Goal: Entertainment & Leisure: Browse casually

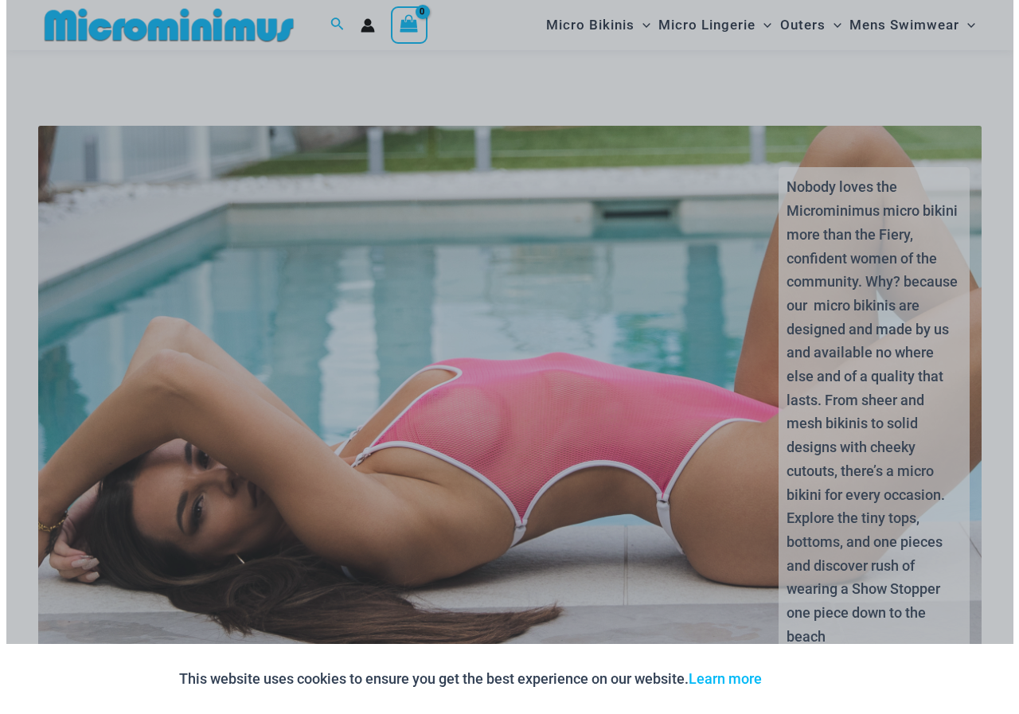
scroll to position [2912, 0]
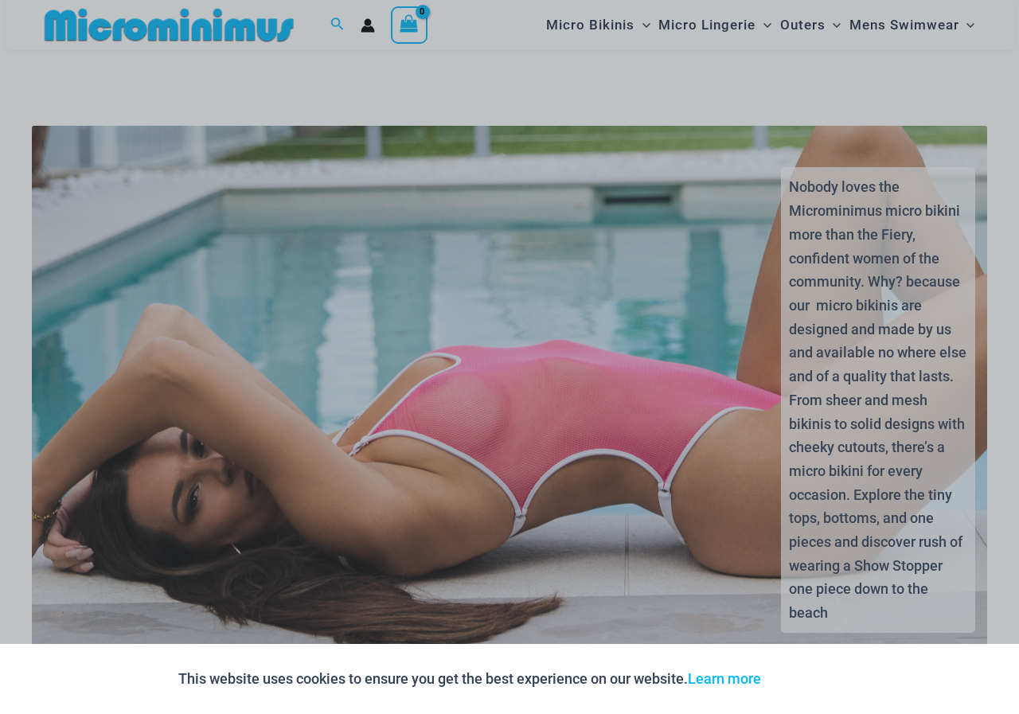
drag, startPoint x: 1019, startPoint y: 37, endPoint x: 1019, endPoint y: 323, distance: 285.9
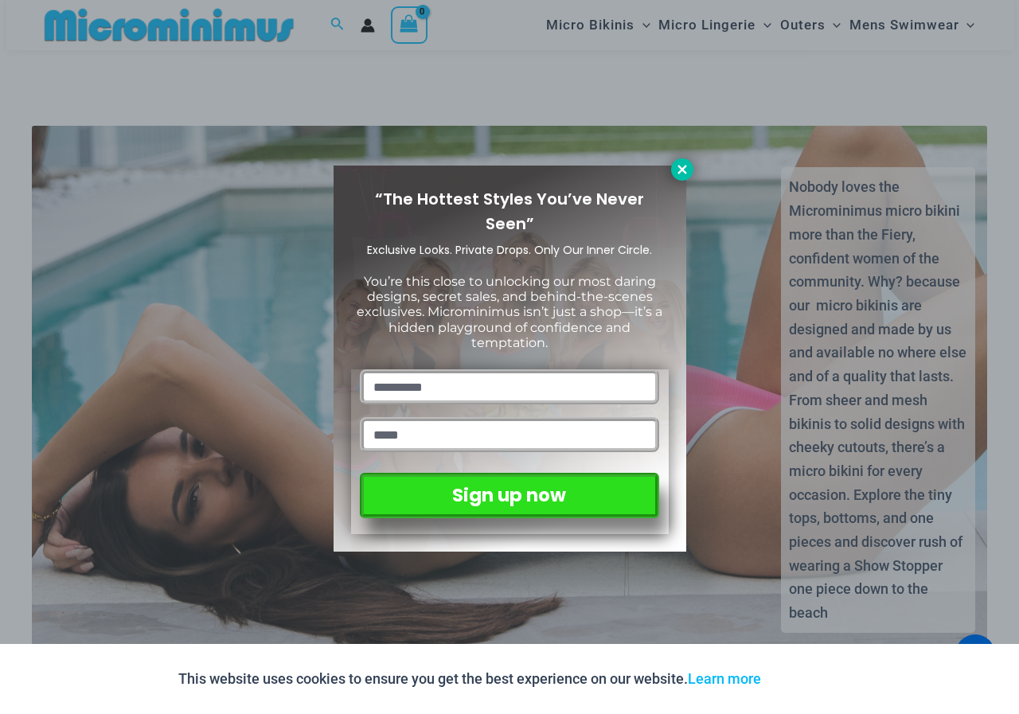
click at [687, 163] on icon at bounding box center [682, 169] width 14 height 14
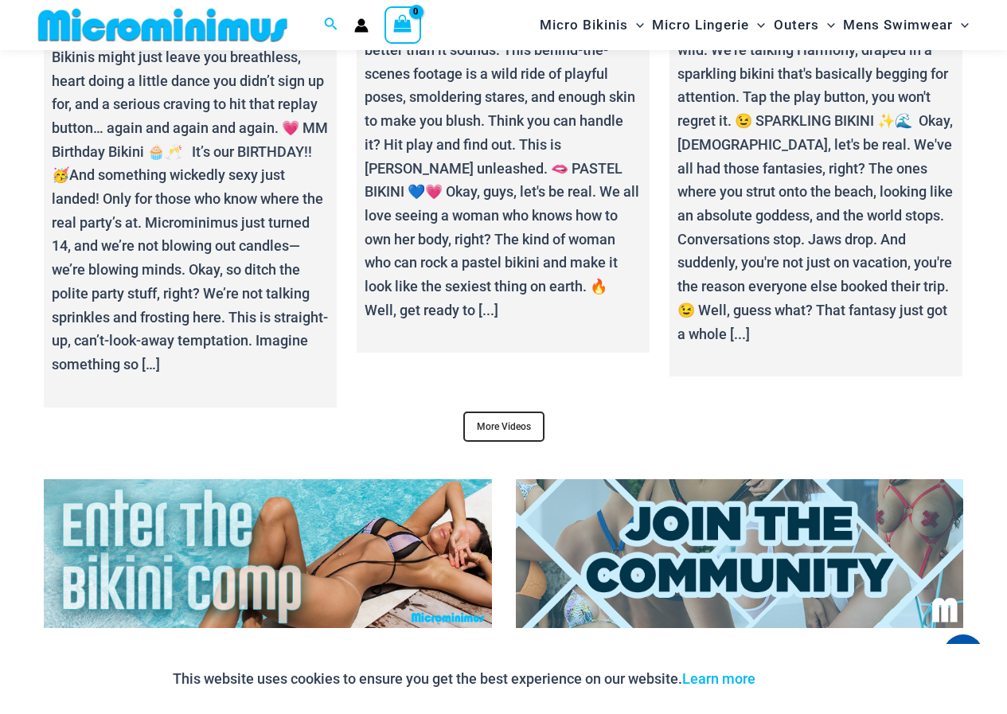
scroll to position [5518, 0]
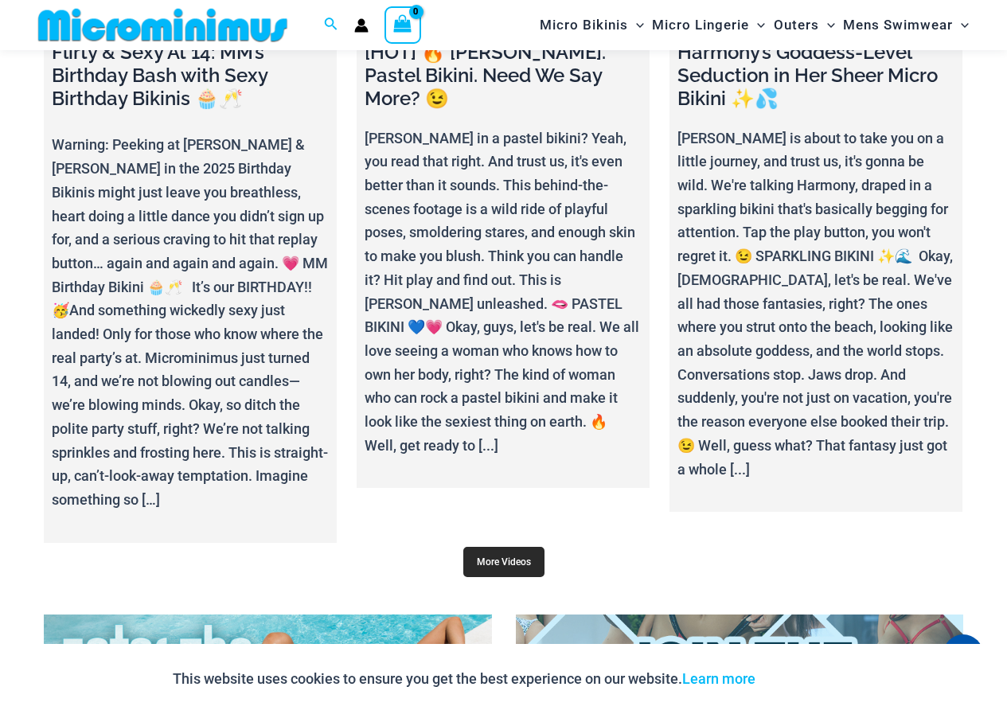
click at [514, 556] on link "More Videos" at bounding box center [504, 562] width 81 height 30
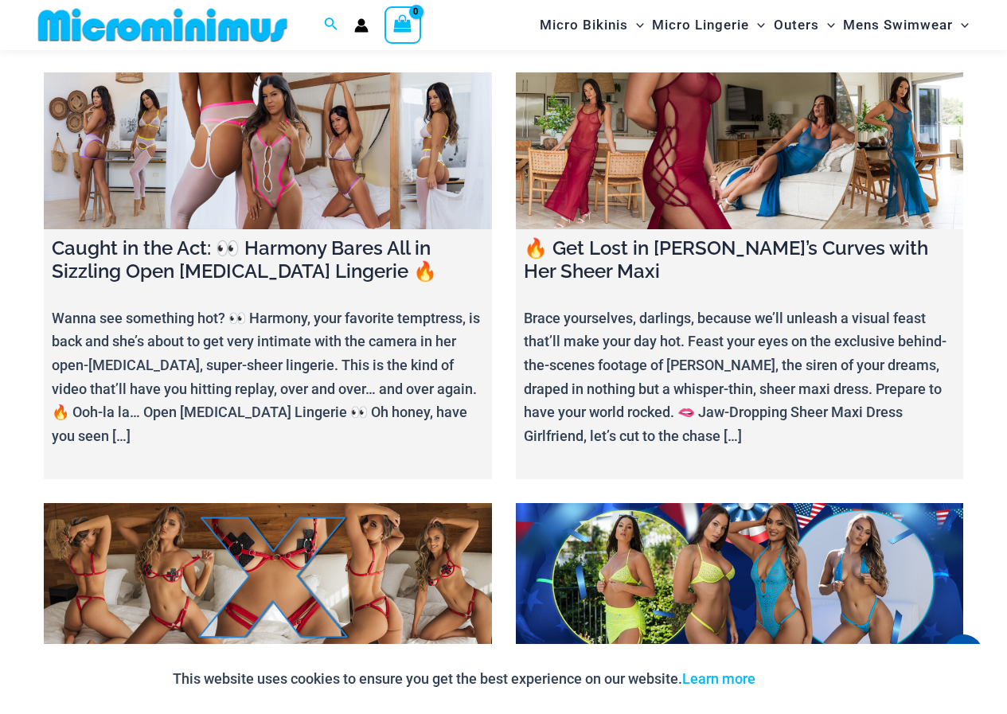
scroll to position [1618, 0]
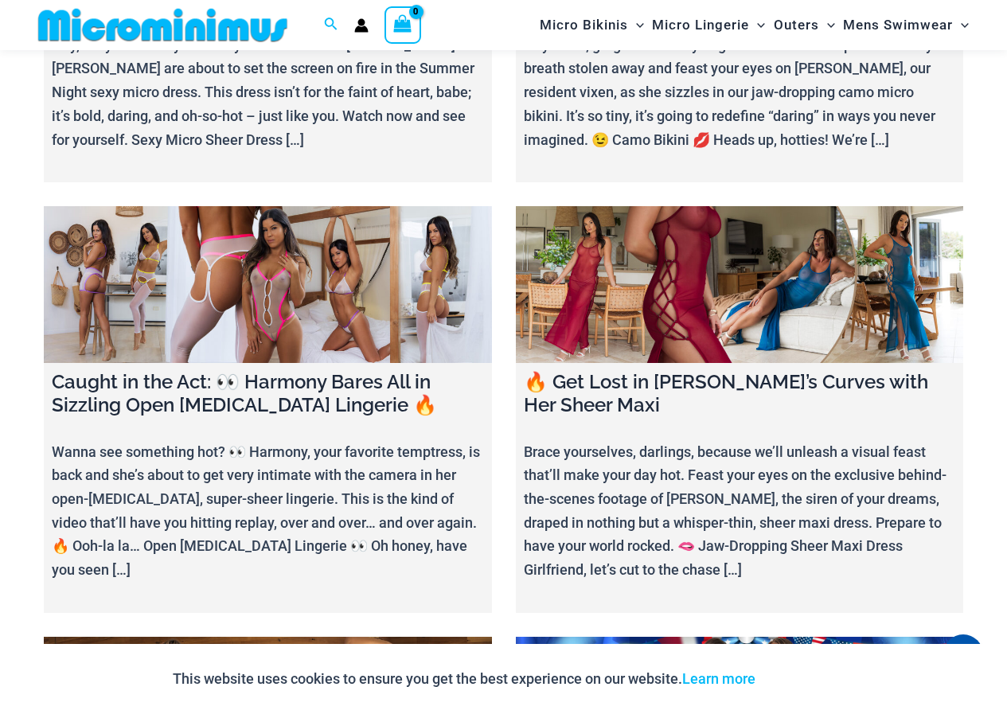
drag, startPoint x: 1011, startPoint y: 21, endPoint x: 1012, endPoint y: 80, distance: 59.7
click at [688, 206] on link at bounding box center [740, 284] width 448 height 157
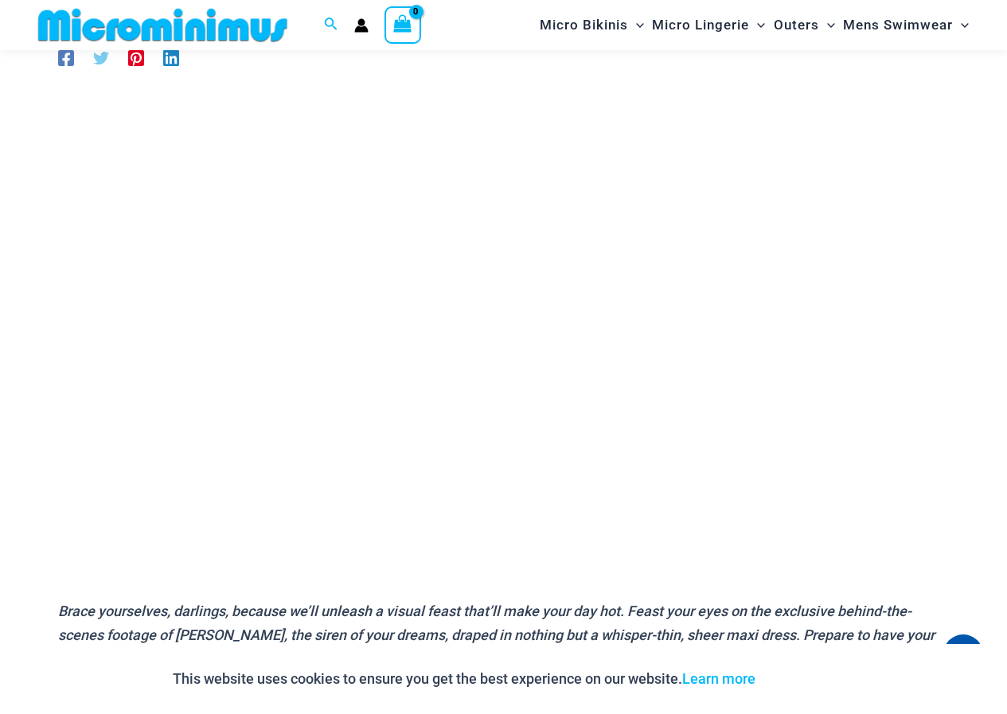
scroll to position [157, 0]
